Goal: Task Accomplishment & Management: Use online tool/utility

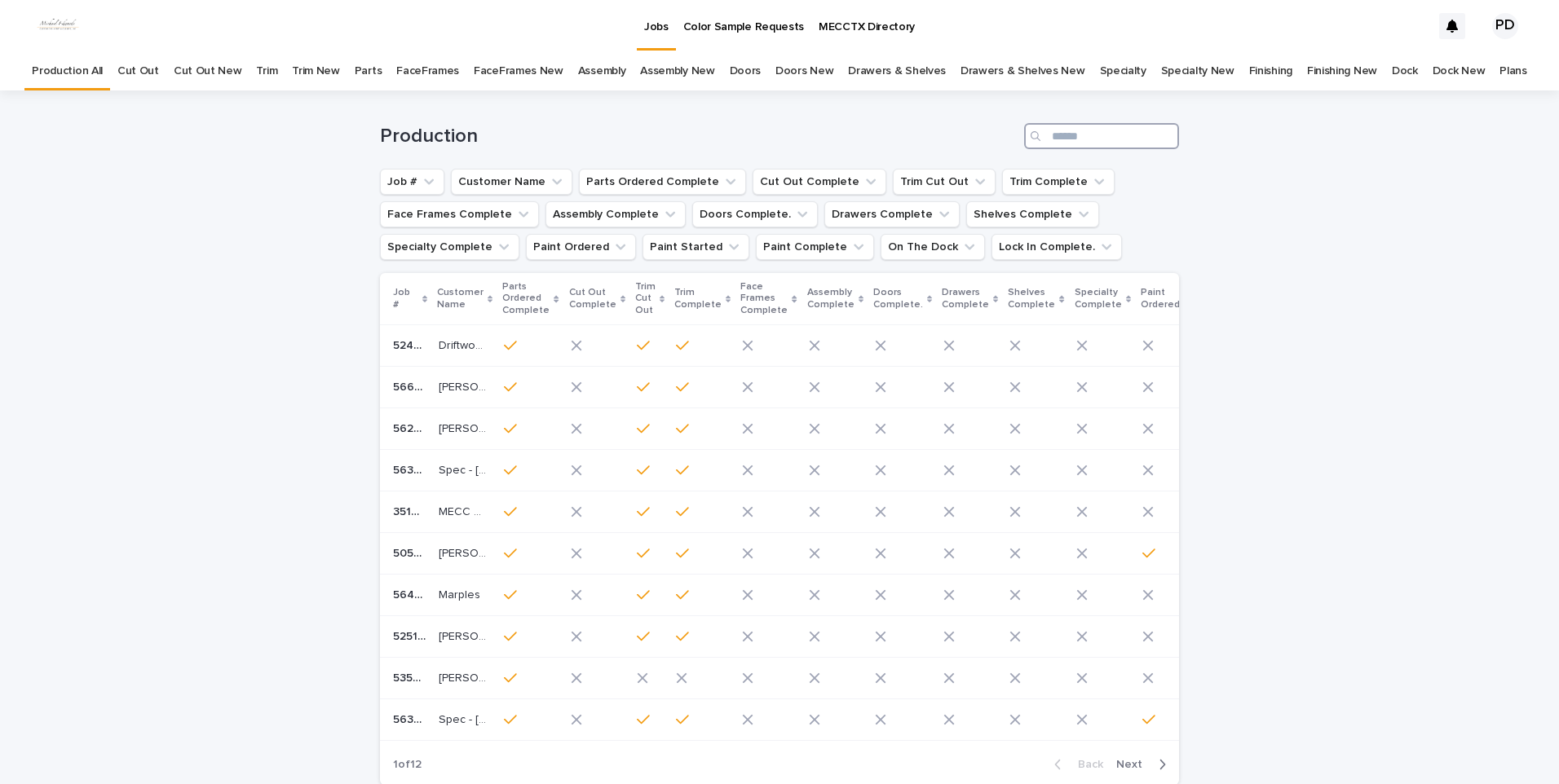
click at [1078, 128] on input "Search" at bounding box center [1101, 136] width 155 height 26
type input "*****"
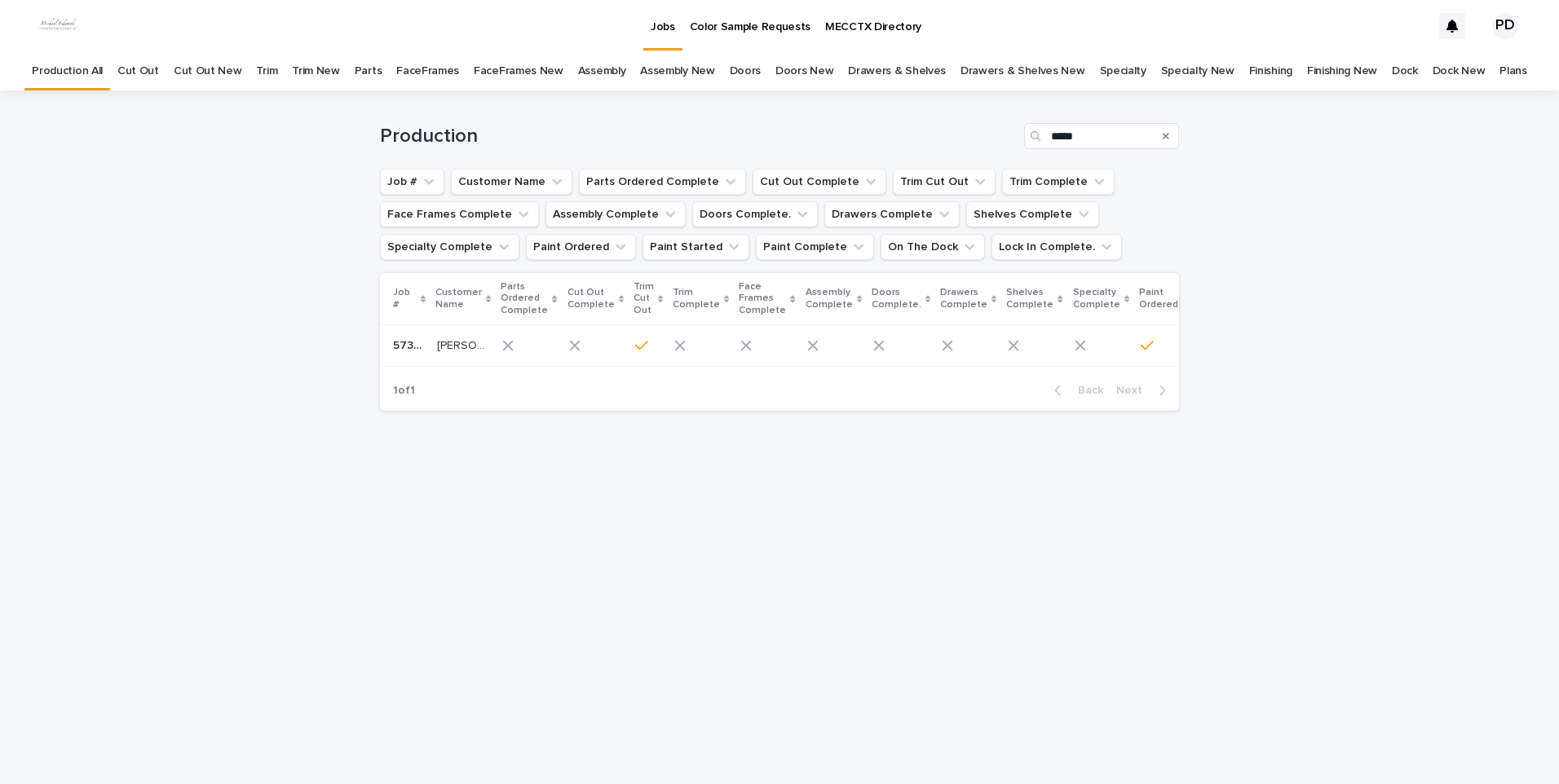
click at [456, 362] on td "[PERSON_NAME] [PERSON_NAME]" at bounding box center [463, 346] width 65 height 42
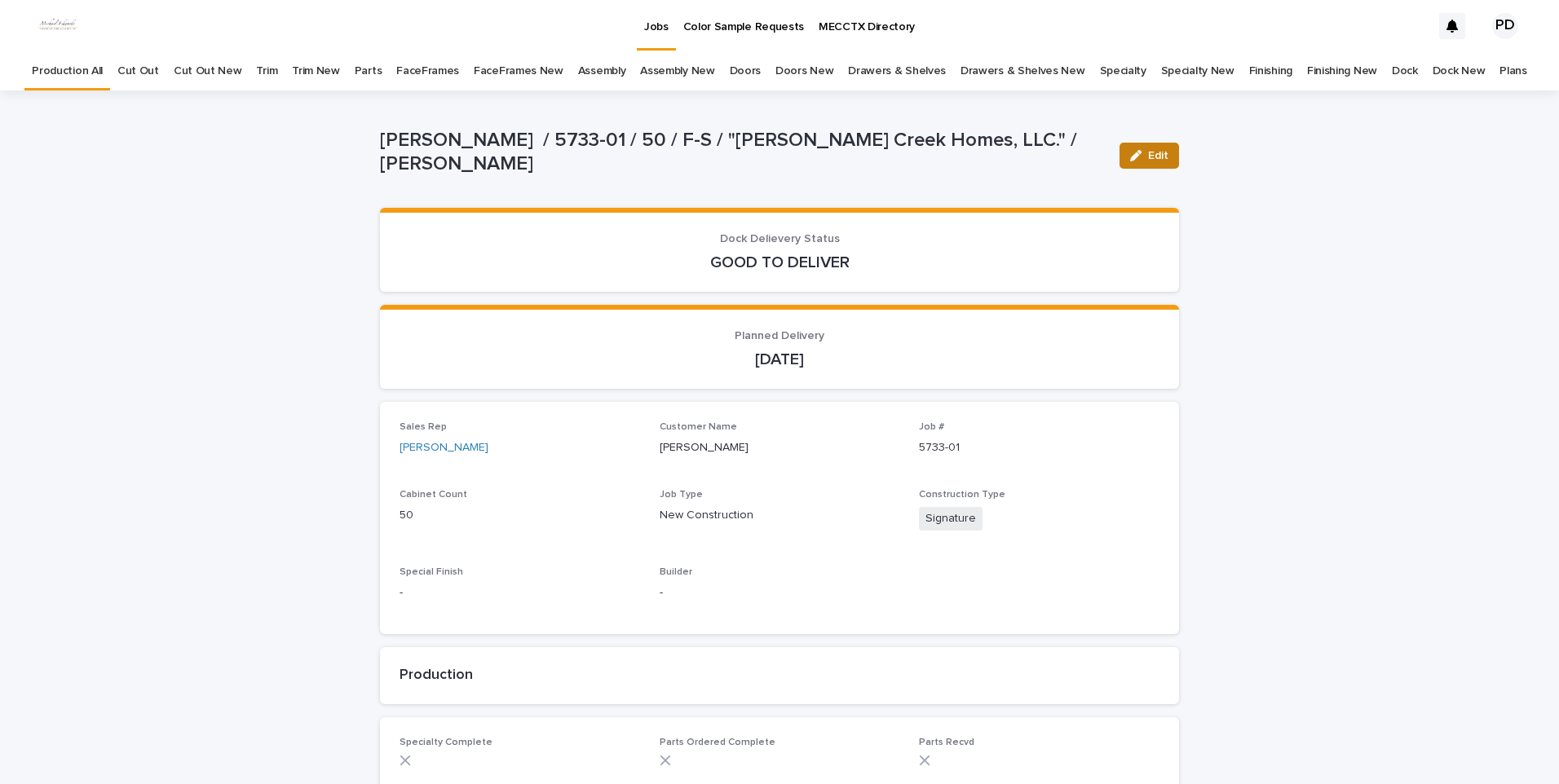
click at [1139, 162] on button "Edit" at bounding box center [1149, 156] width 60 height 26
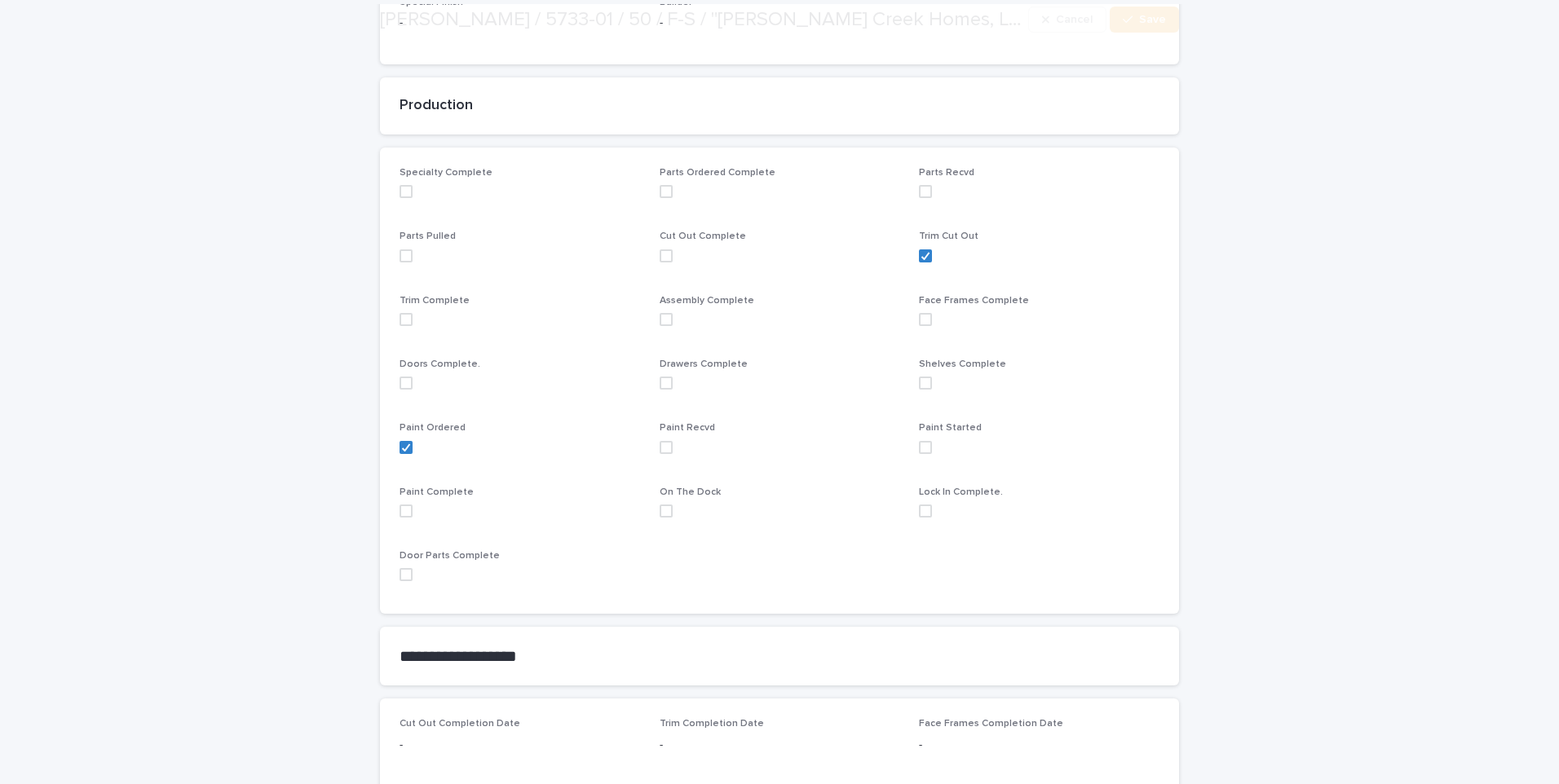
scroll to position [571, 0]
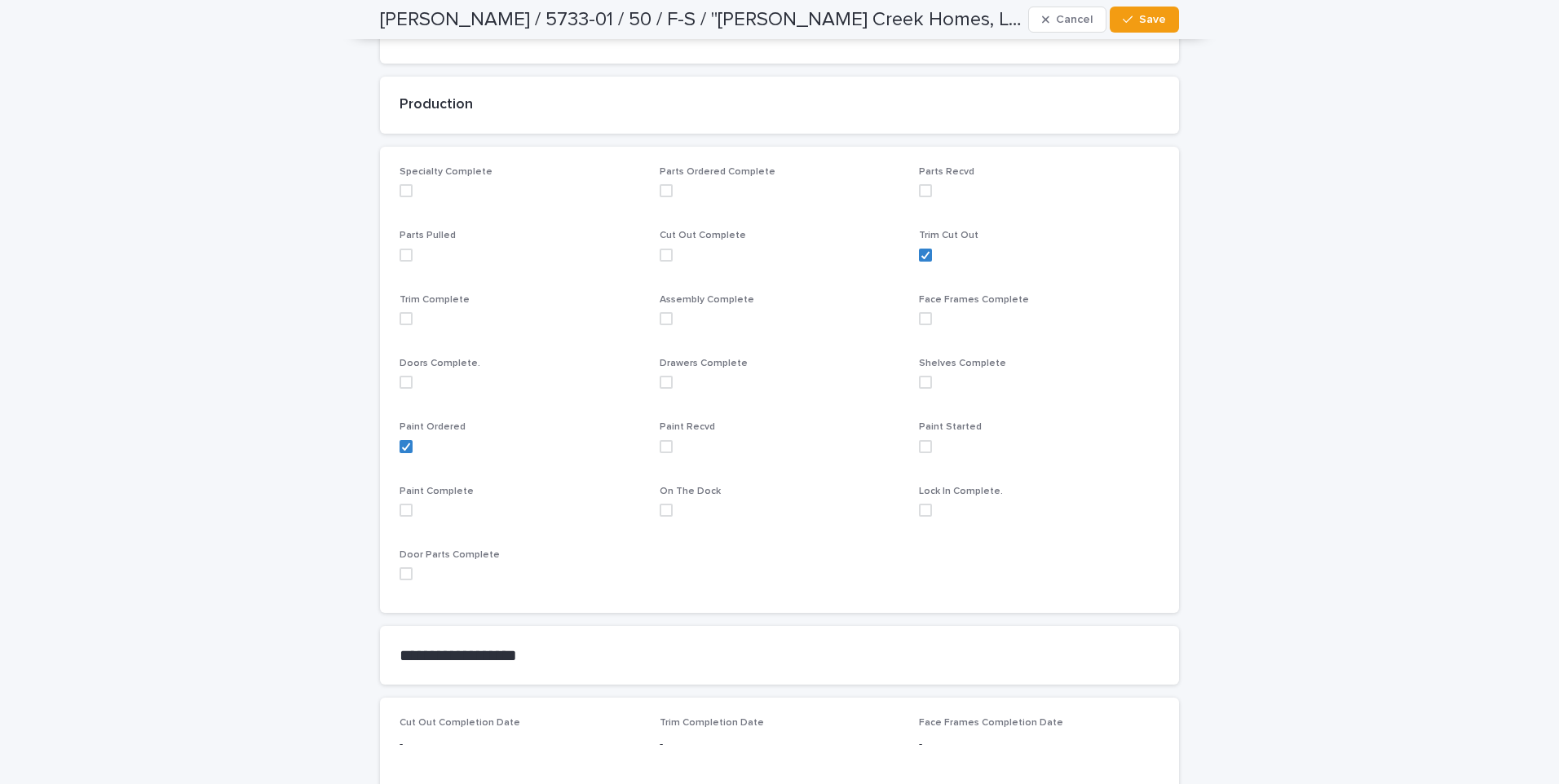
drag, startPoint x: 658, startPoint y: 444, endPoint x: 676, endPoint y: 432, distance: 21.6
click at [660, 444] on span at bounding box center [666, 447] width 13 height 13
click at [1156, 27] on button "Save" at bounding box center [1145, 19] width 70 height 26
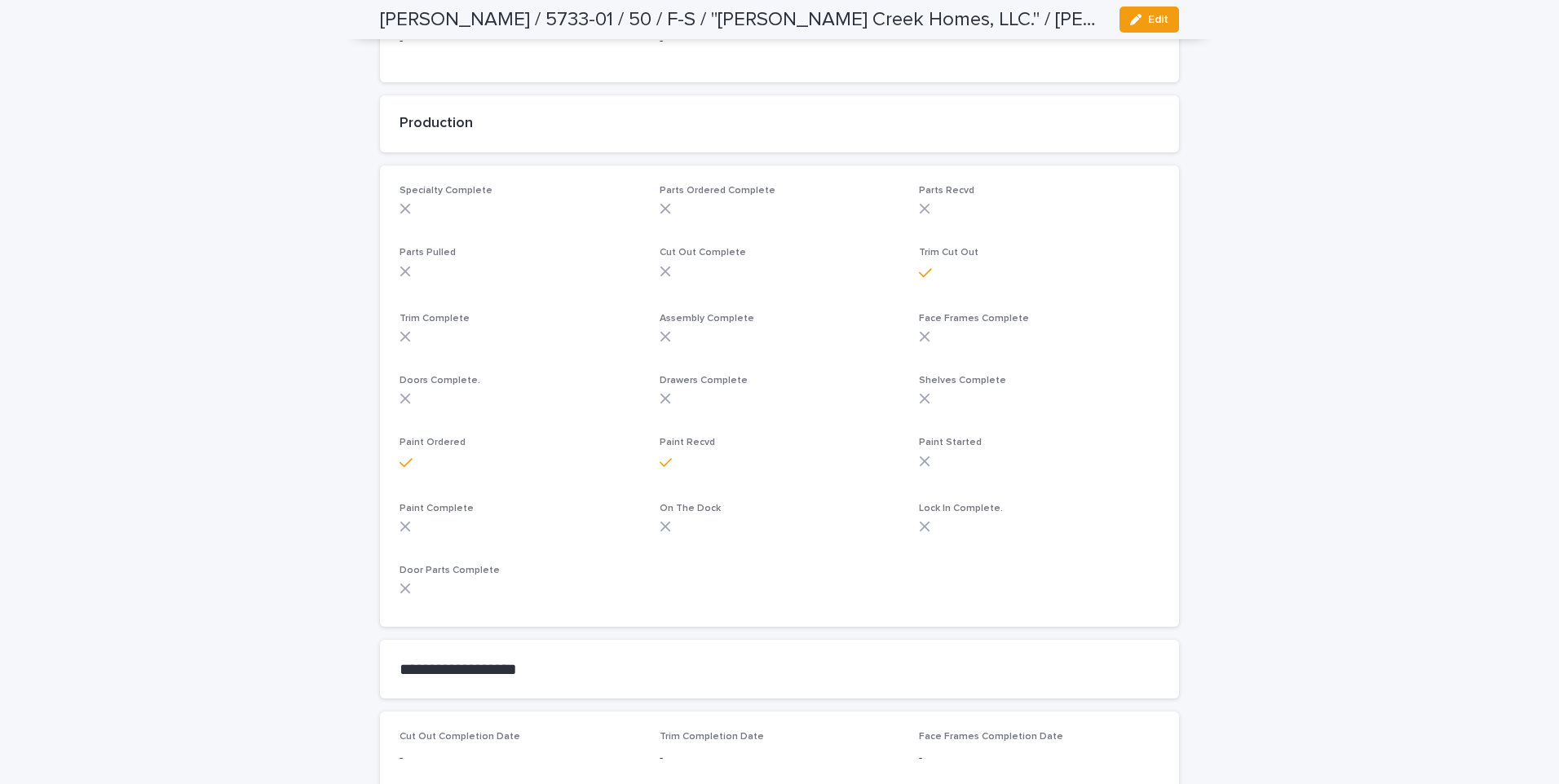
drag, startPoint x: 1480, startPoint y: 354, endPoint x: 1467, endPoint y: 350, distance: 13.6
click at [1479, 354] on div "Loading... Saving… Loading... Saving… [PERSON_NAME] / 5733-01 / 50 / F-S / "[PE…" at bounding box center [779, 420] width 1559 height 1762
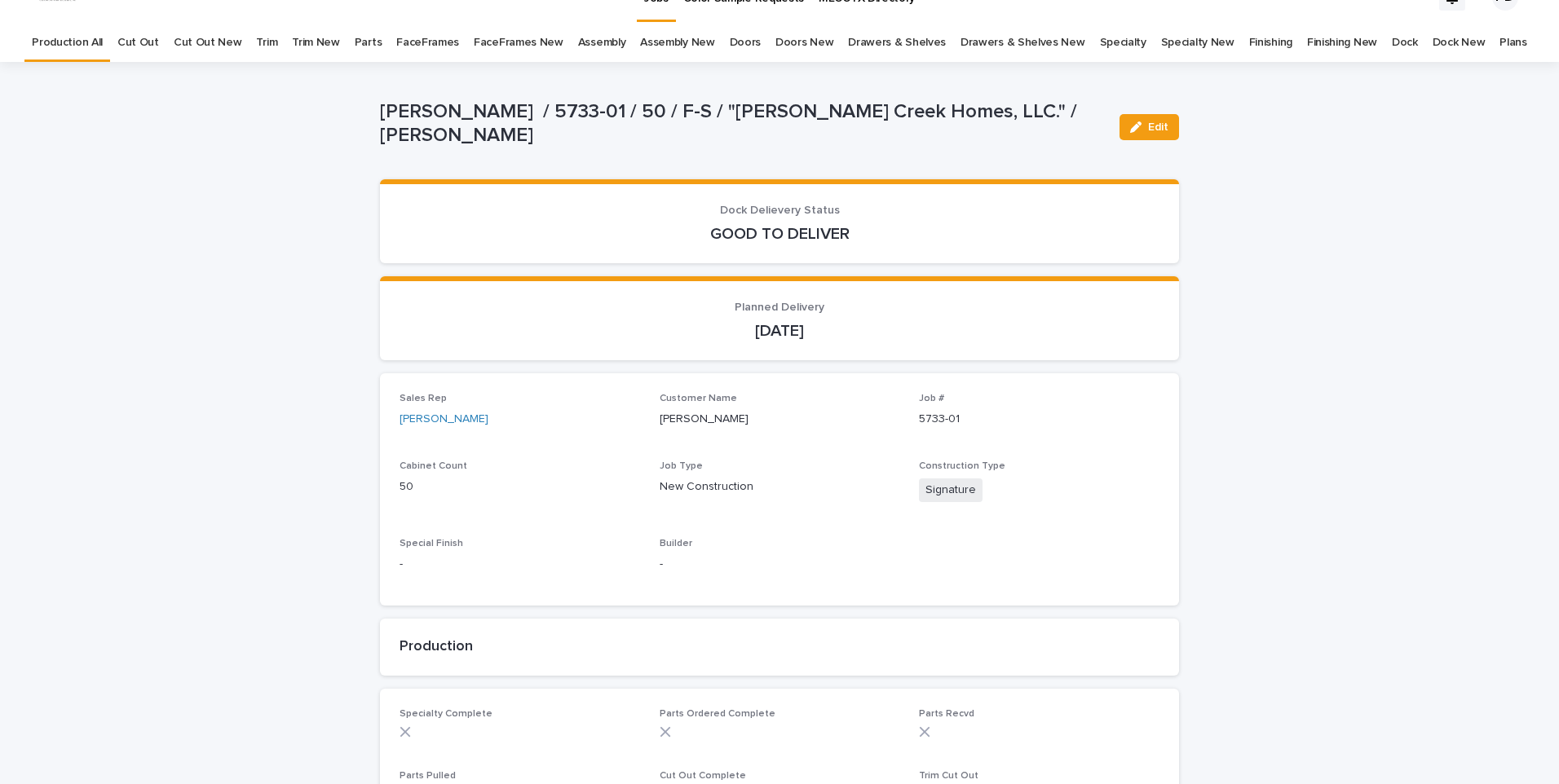
scroll to position [0, 0]
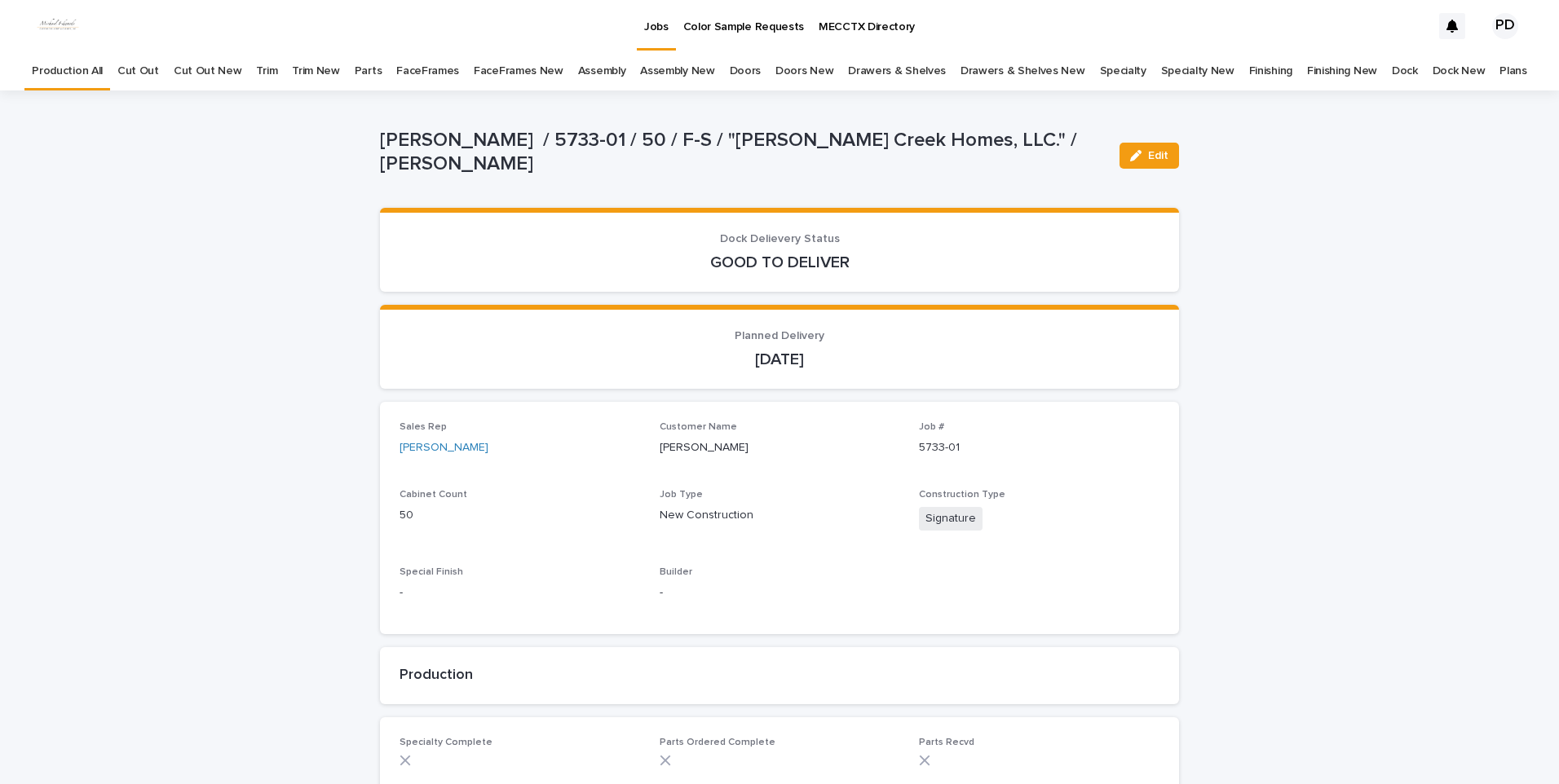
click at [661, 18] on p "Jobs" at bounding box center [656, 17] width 24 height 34
